Goal: Task Accomplishment & Management: Complete application form

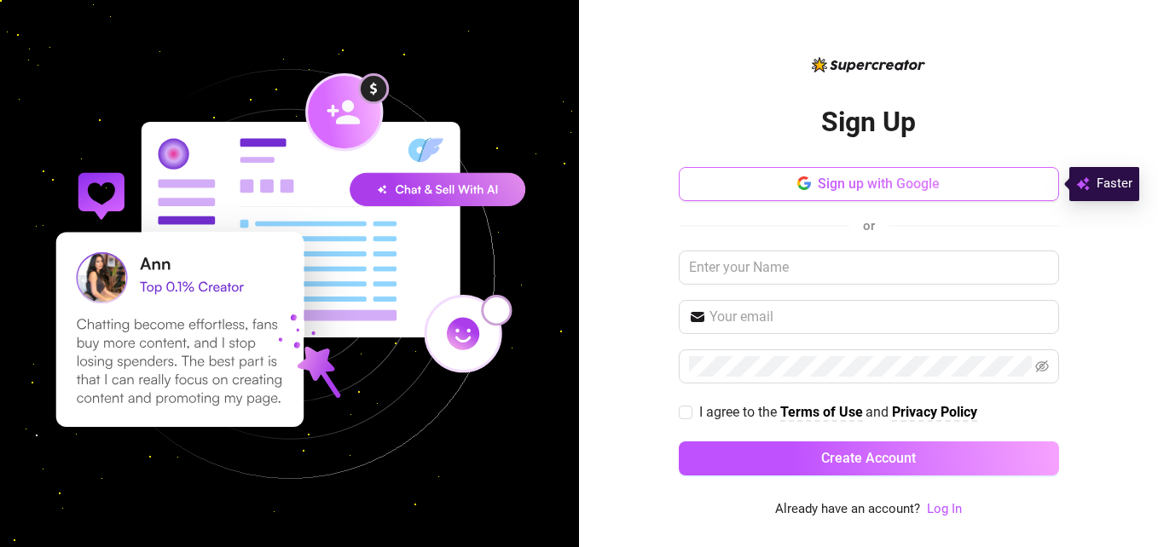
click at [830, 189] on span "Sign up with Google" at bounding box center [879, 184] width 122 height 16
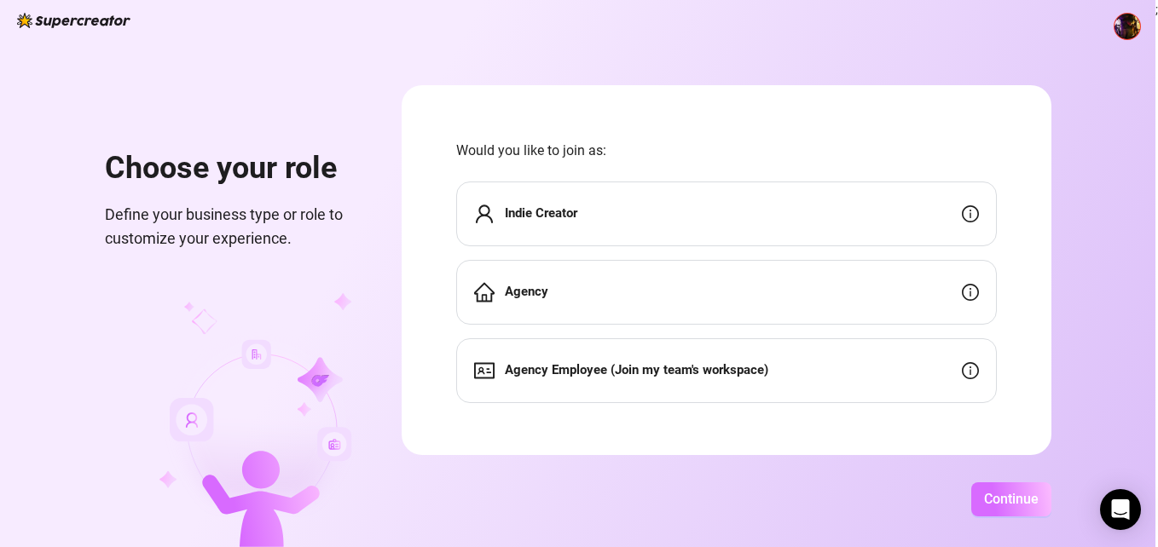
click at [981, 487] on button "Continue" at bounding box center [1011, 500] width 80 height 34
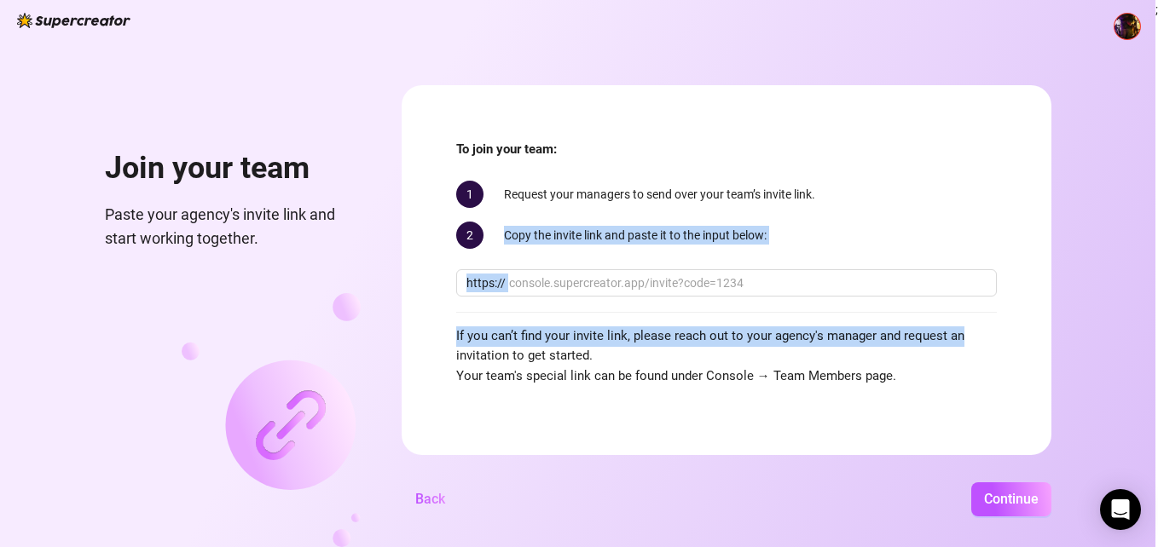
drag, startPoint x: 1044, startPoint y: 221, endPoint x: 1040, endPoint y: 331, distance: 110.0
click at [1040, 331] on form "To join your team: 1 Request your managers to send over your team’s invite link…" at bounding box center [727, 270] width 650 height 370
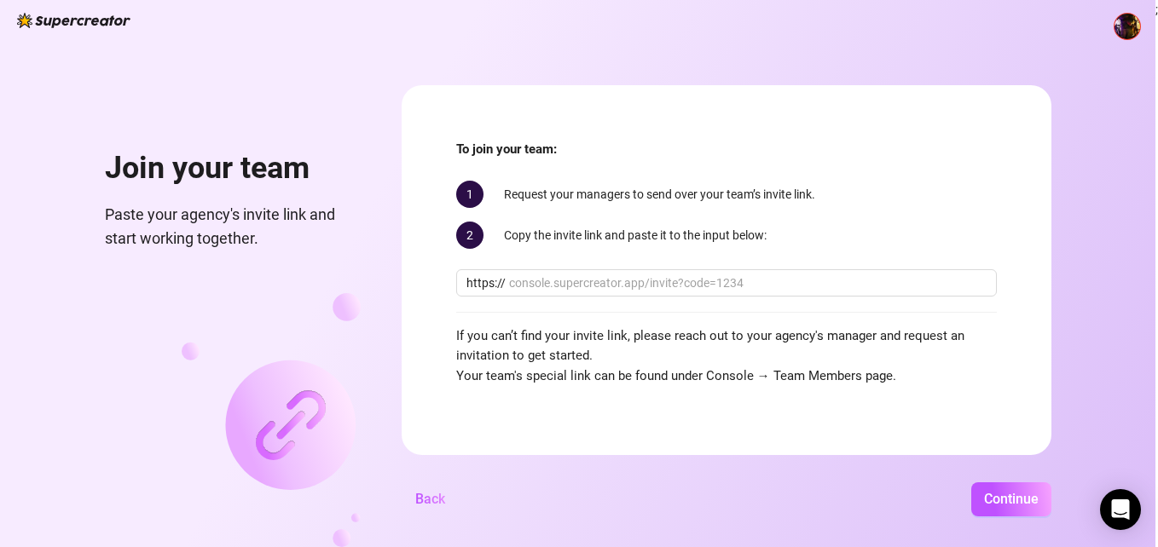
click at [985, 520] on div "Join your team Paste your agency's invite link and start working together. To j…" at bounding box center [577, 273] width 1155 height 547
click at [991, 507] on button "Continue" at bounding box center [1011, 500] width 80 height 34
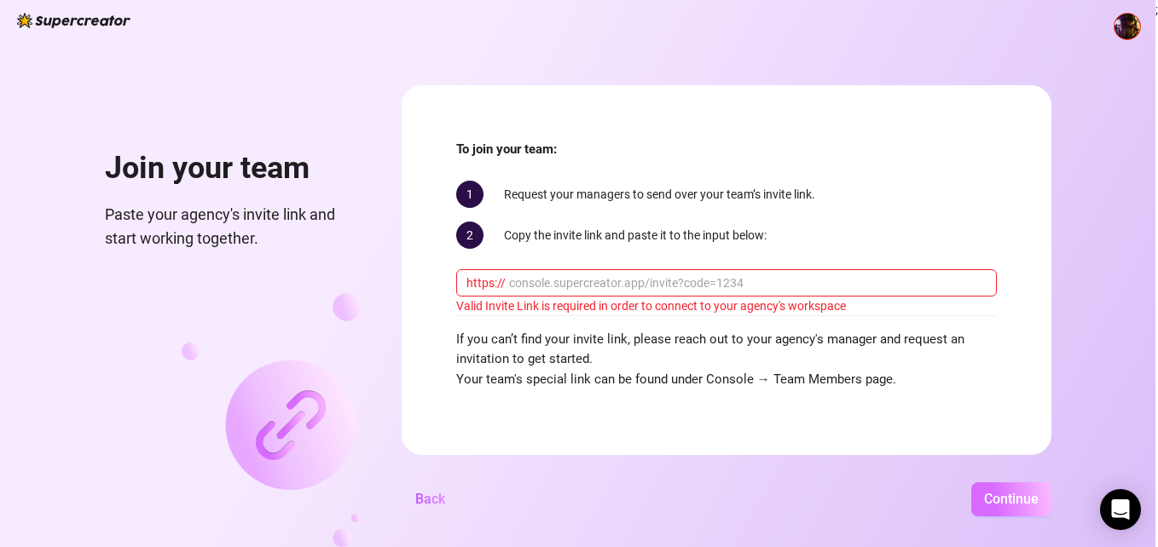
click at [993, 497] on span "Continue" at bounding box center [1011, 499] width 55 height 16
